Goal: Navigation & Orientation: Find specific page/section

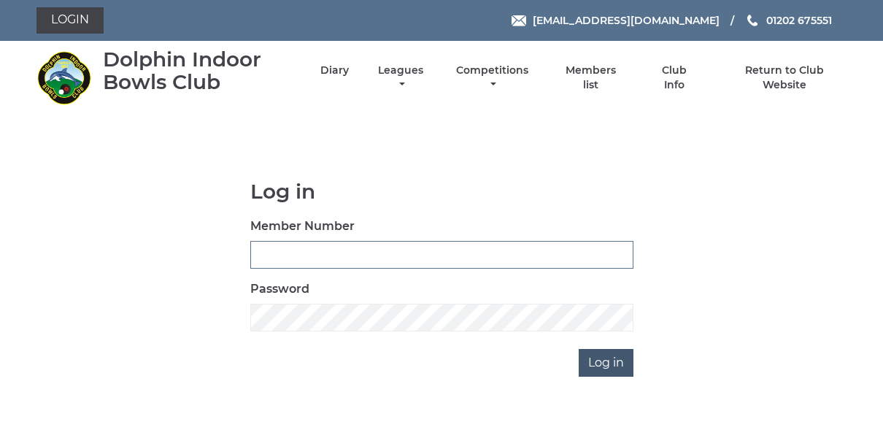
type input "3834"
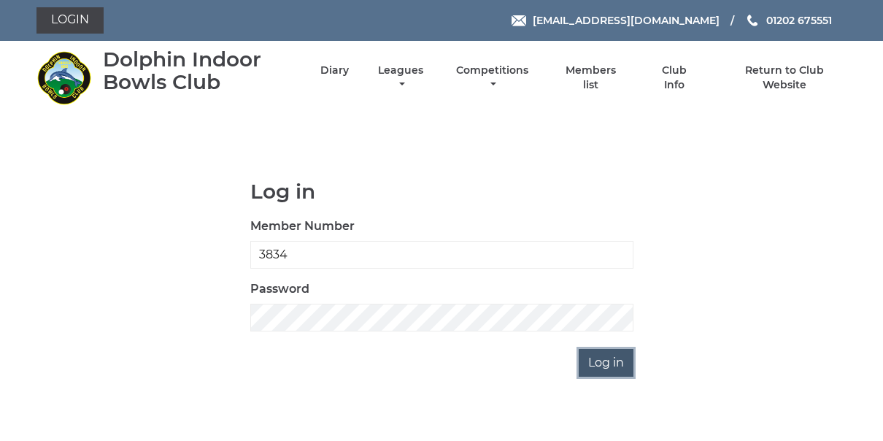
click at [612, 359] on input "Log in" at bounding box center [606, 363] width 55 height 28
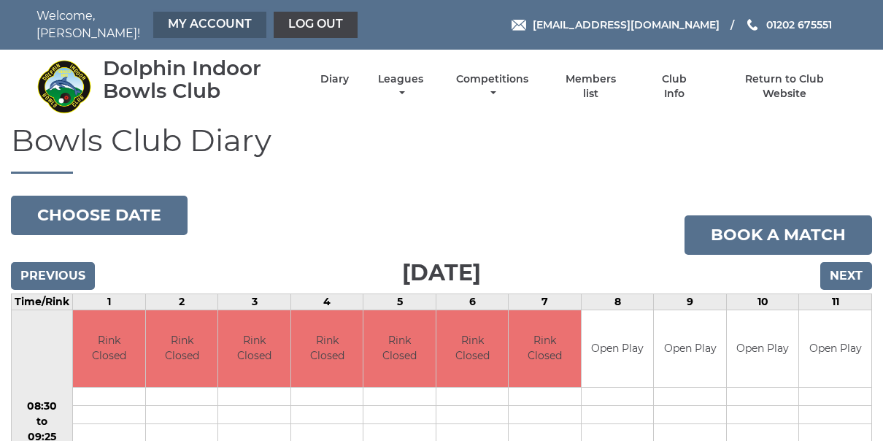
click at [189, 18] on link "My Account" at bounding box center [209, 25] width 113 height 26
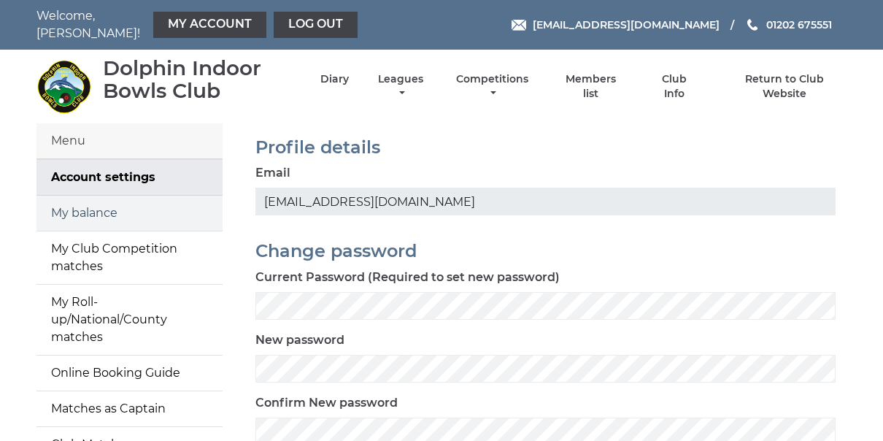
click at [91, 201] on link "My balance" at bounding box center [130, 213] width 186 height 35
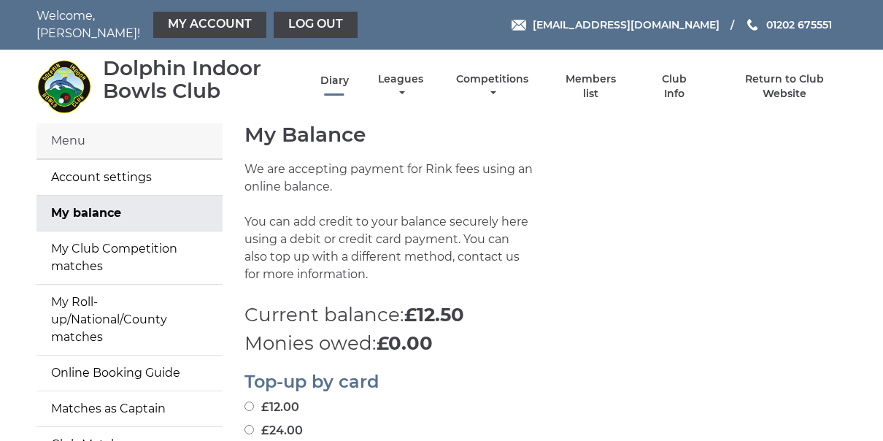
click at [339, 74] on link "Diary" at bounding box center [335, 81] width 28 height 14
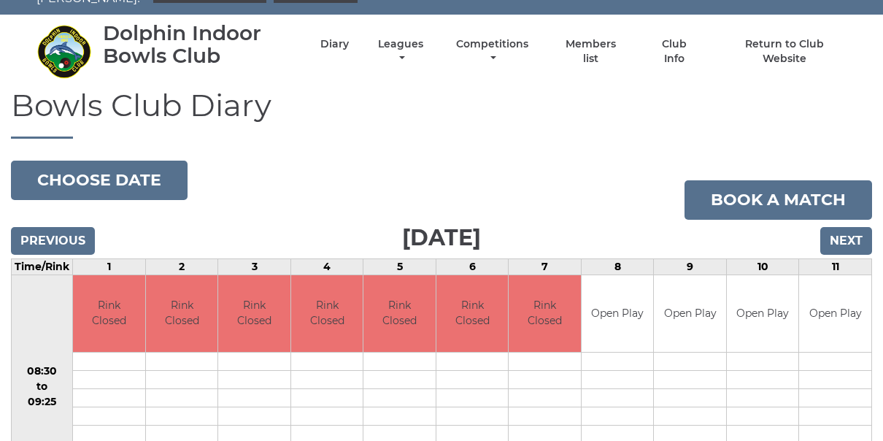
scroll to position [44, 0]
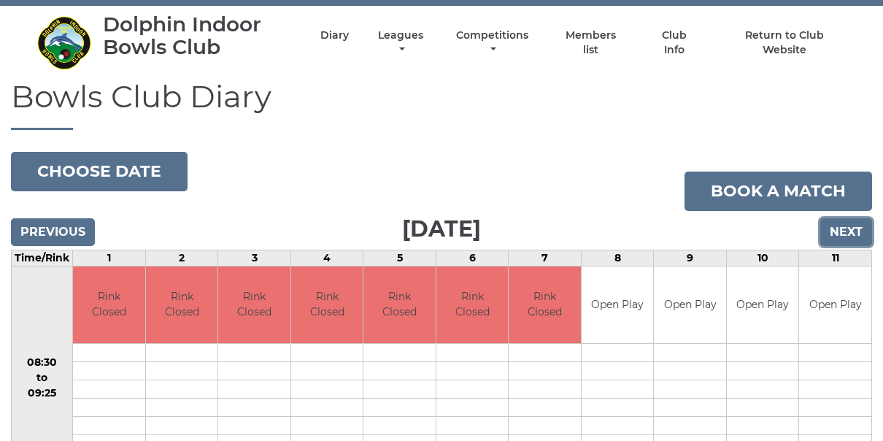
click at [847, 221] on input "Next" at bounding box center [847, 232] width 52 height 28
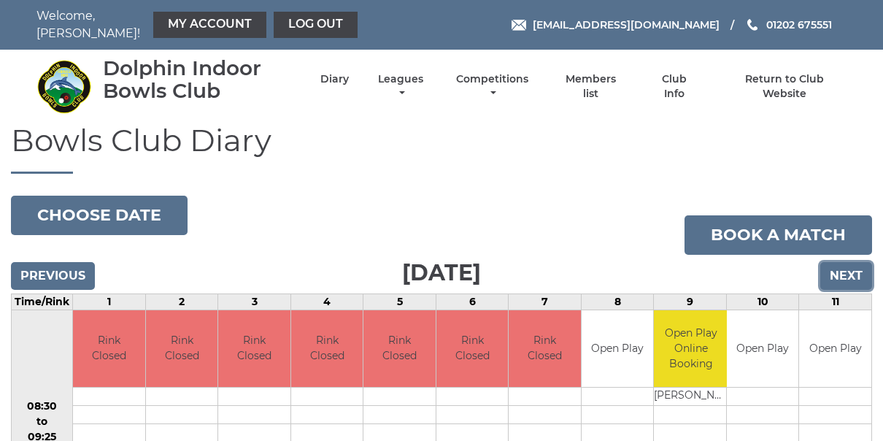
click at [848, 262] on input "Next" at bounding box center [847, 276] width 52 height 28
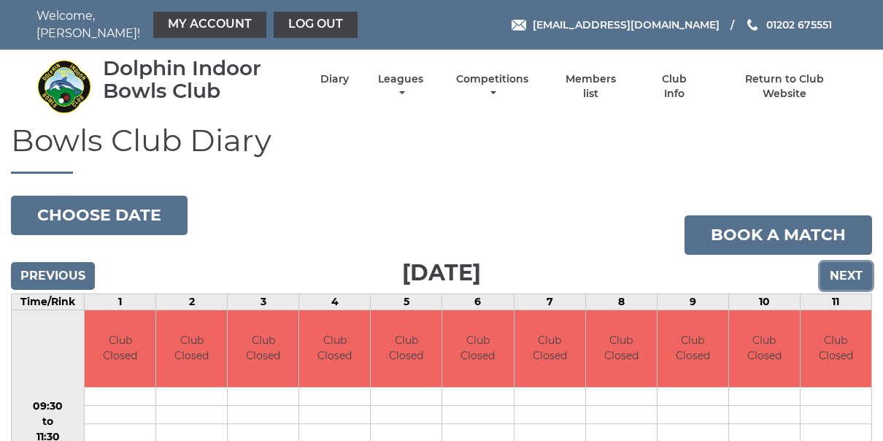
click at [848, 262] on input "Next" at bounding box center [847, 276] width 52 height 28
